Goal: Navigation & Orientation: Find specific page/section

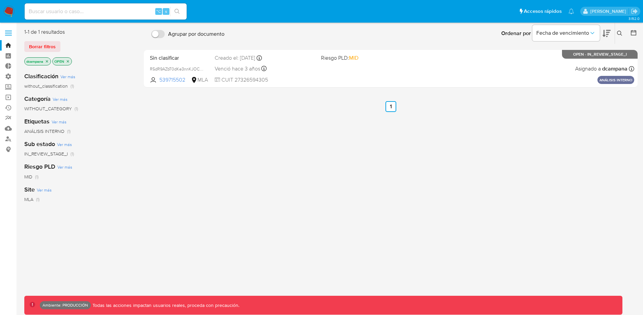
click at [3, 35] on label at bounding box center [8, 33] width 17 height 14
click at [0, 0] on input "checkbox" at bounding box center [0, 0] width 0 height 0
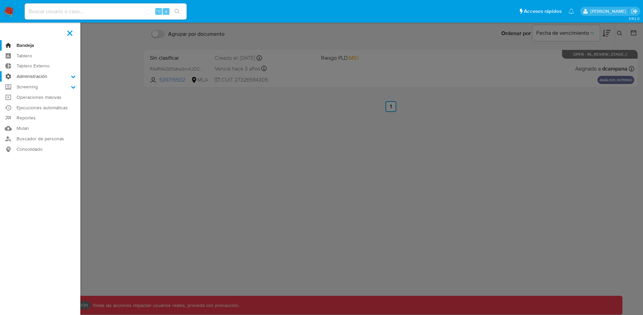
click at [50, 78] on label "Administración" at bounding box center [40, 76] width 80 height 10
click at [0, 0] on input "Administración" at bounding box center [0, 0] width 0 height 0
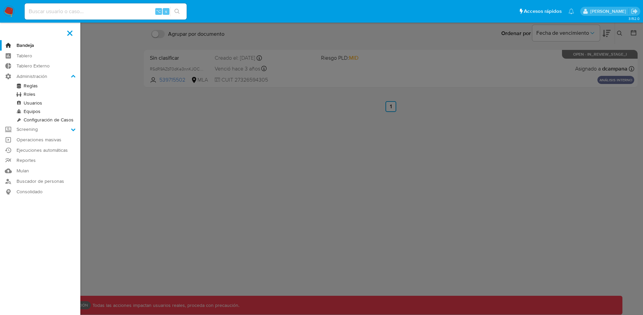
click at [40, 105] on link "Usuarios" at bounding box center [40, 103] width 80 height 8
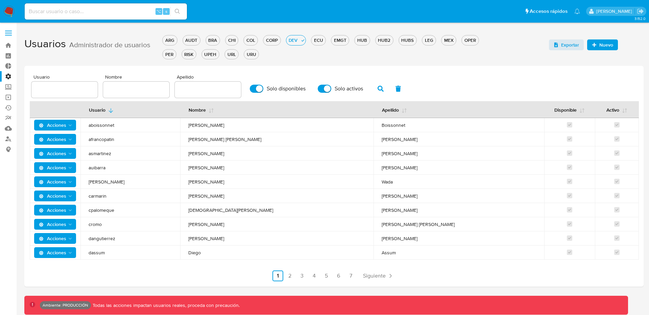
click at [11, 33] on span at bounding box center [8, 33] width 7 height 1
click at [0, 0] on input "checkbox" at bounding box center [0, 0] width 0 height 0
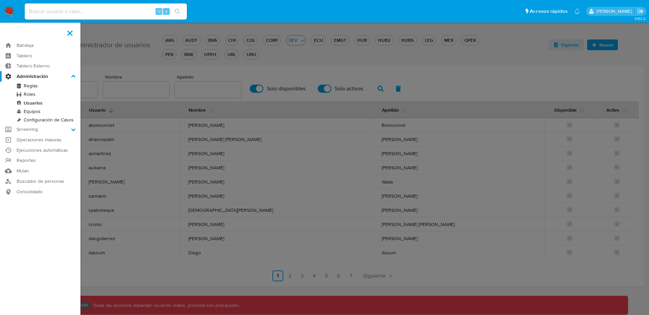
click at [38, 111] on link "Equipos" at bounding box center [40, 111] width 80 height 8
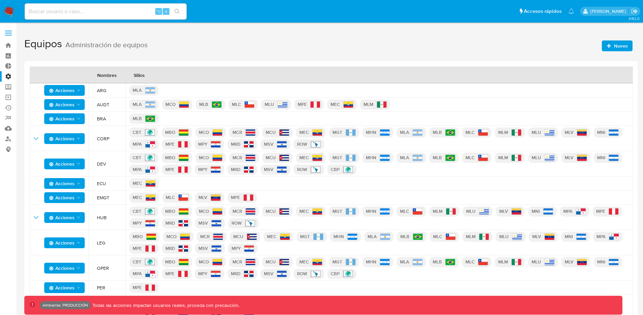
click at [12, 30] on label at bounding box center [8, 33] width 17 height 14
click at [0, 0] on input "checkbox" at bounding box center [0, 0] width 0 height 0
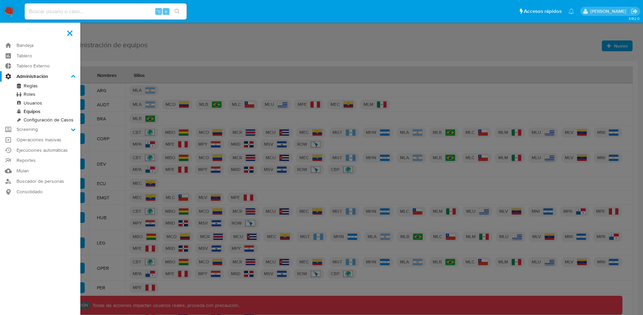
click at [27, 118] on link "Configuración de Casos" at bounding box center [40, 120] width 80 height 8
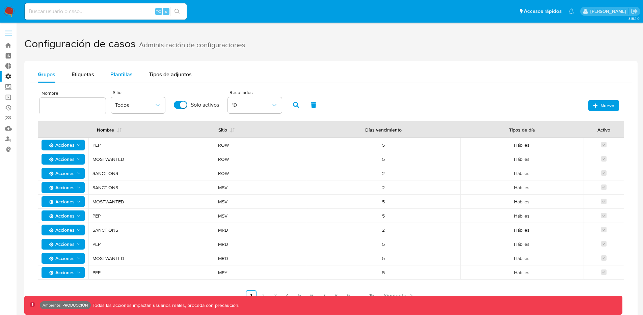
click at [110, 74] on span "Plantillas" at bounding box center [121, 75] width 22 height 8
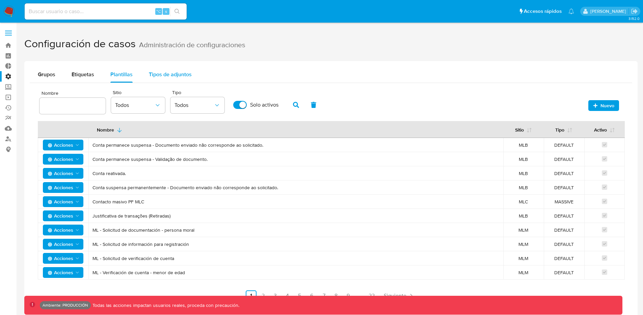
click at [160, 75] on span "Tipos de adjuntos" at bounding box center [170, 75] width 43 height 8
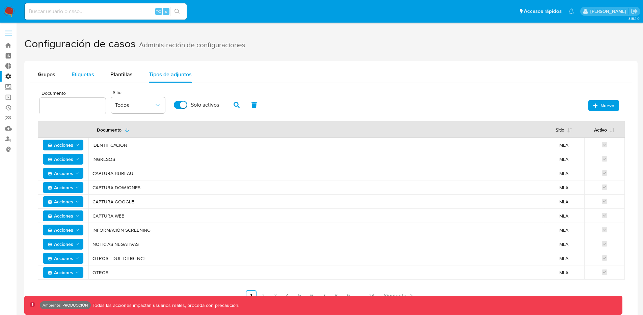
click at [89, 74] on span "Etiquetas" at bounding box center [83, 75] width 23 height 8
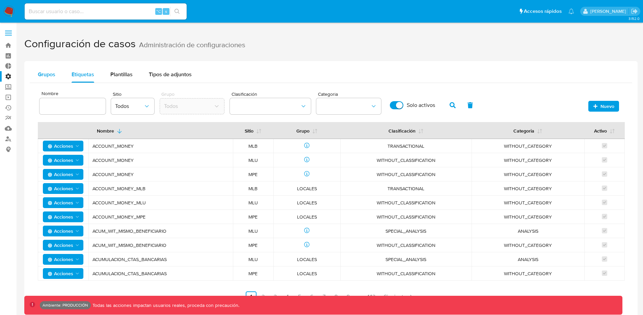
click at [47, 74] on span "Grupos" at bounding box center [47, 75] width 18 height 8
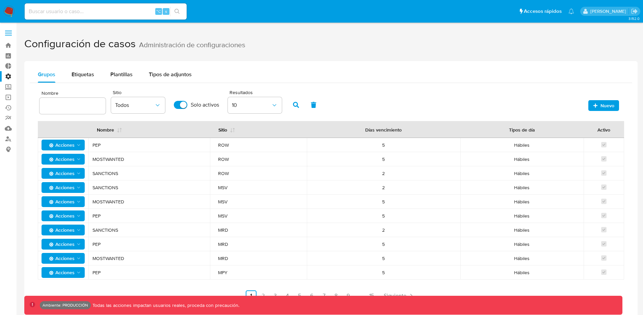
click at [6, 27] on label at bounding box center [8, 33] width 17 height 14
click at [0, 0] on input "checkbox" at bounding box center [0, 0] width 0 height 0
